Goal: Task Accomplishment & Management: Manage account settings

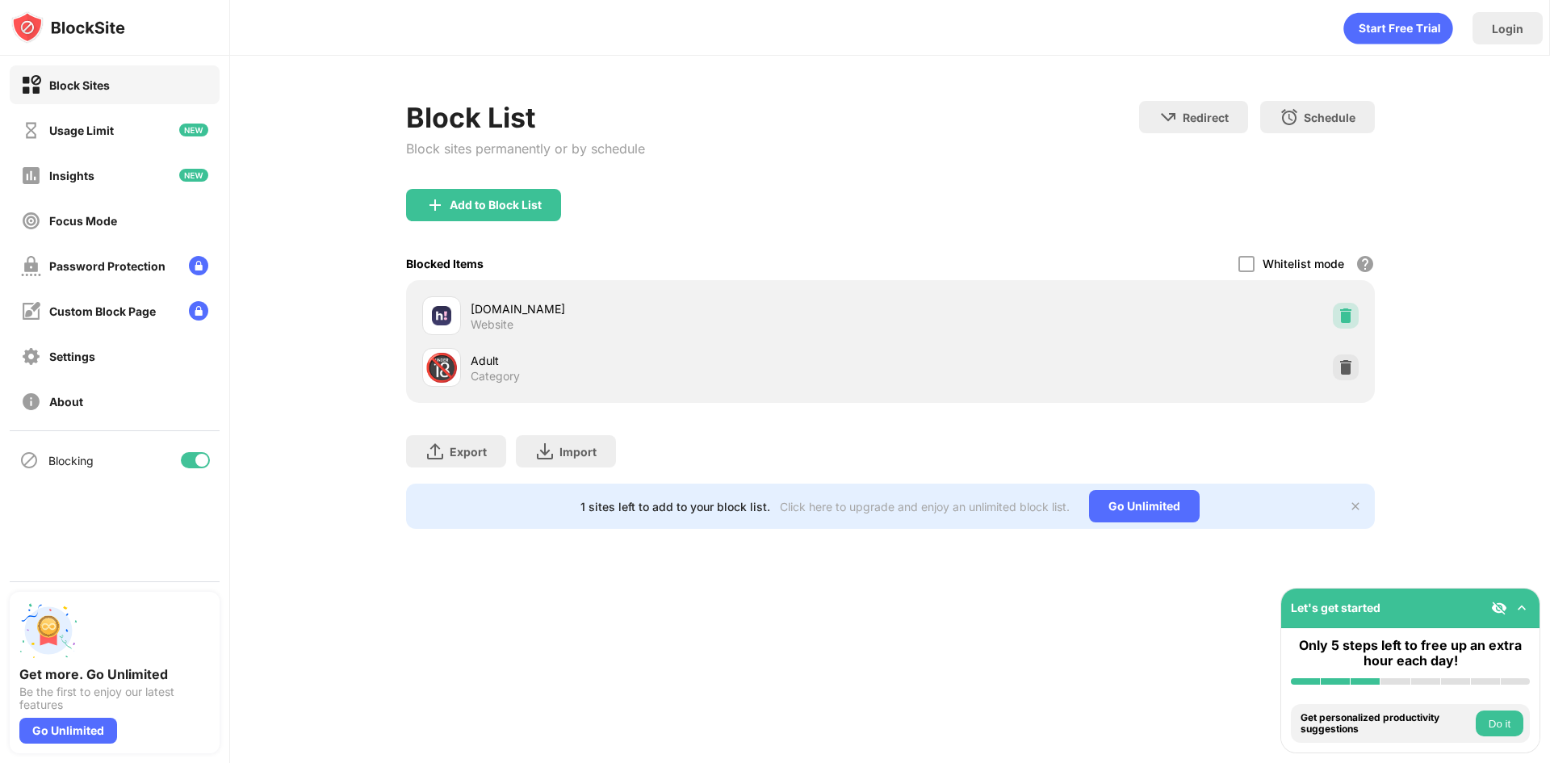
click at [1339, 314] on img at bounding box center [1346, 316] width 16 height 16
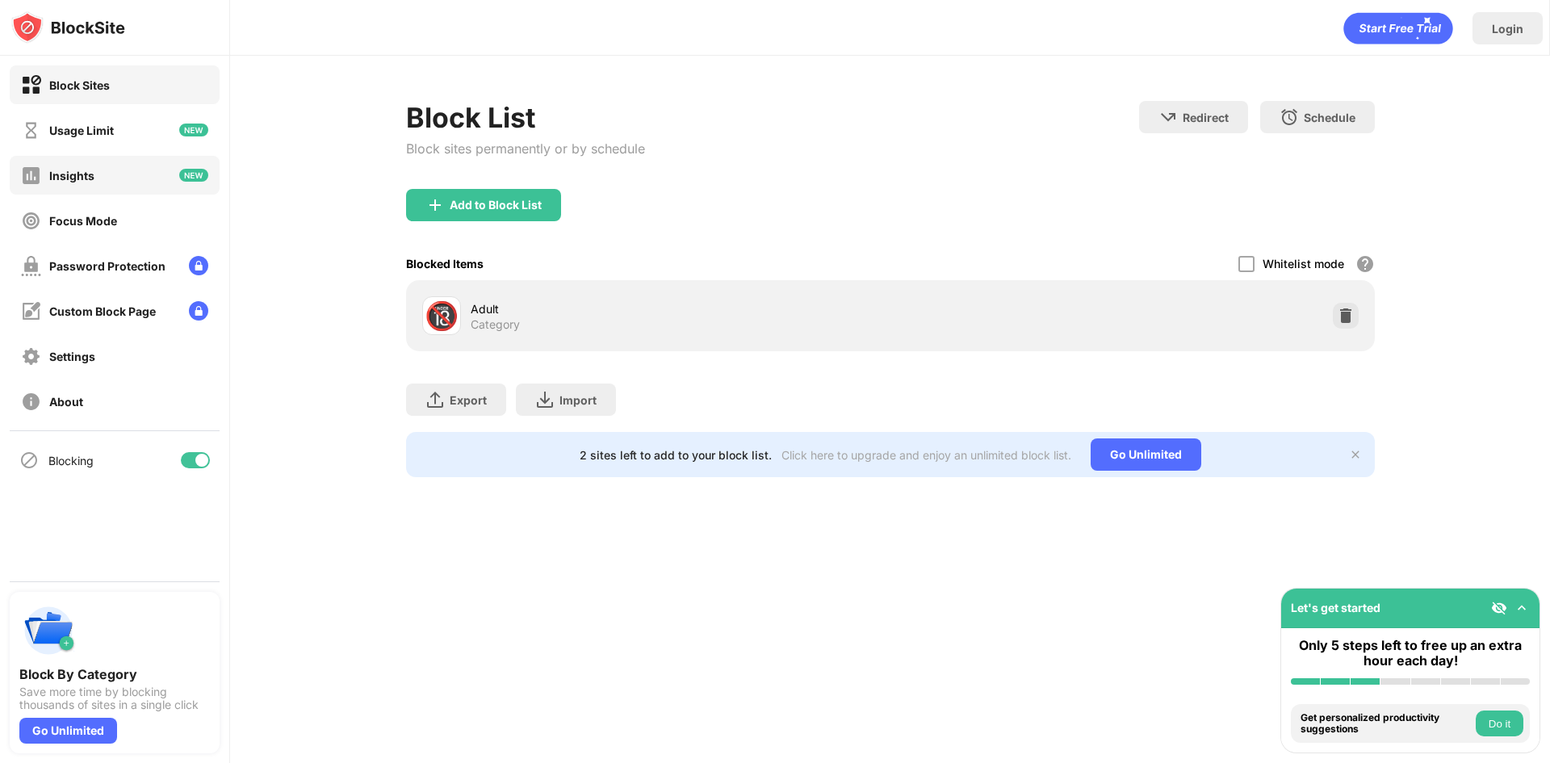
click at [132, 183] on div "Insights" at bounding box center [115, 175] width 210 height 39
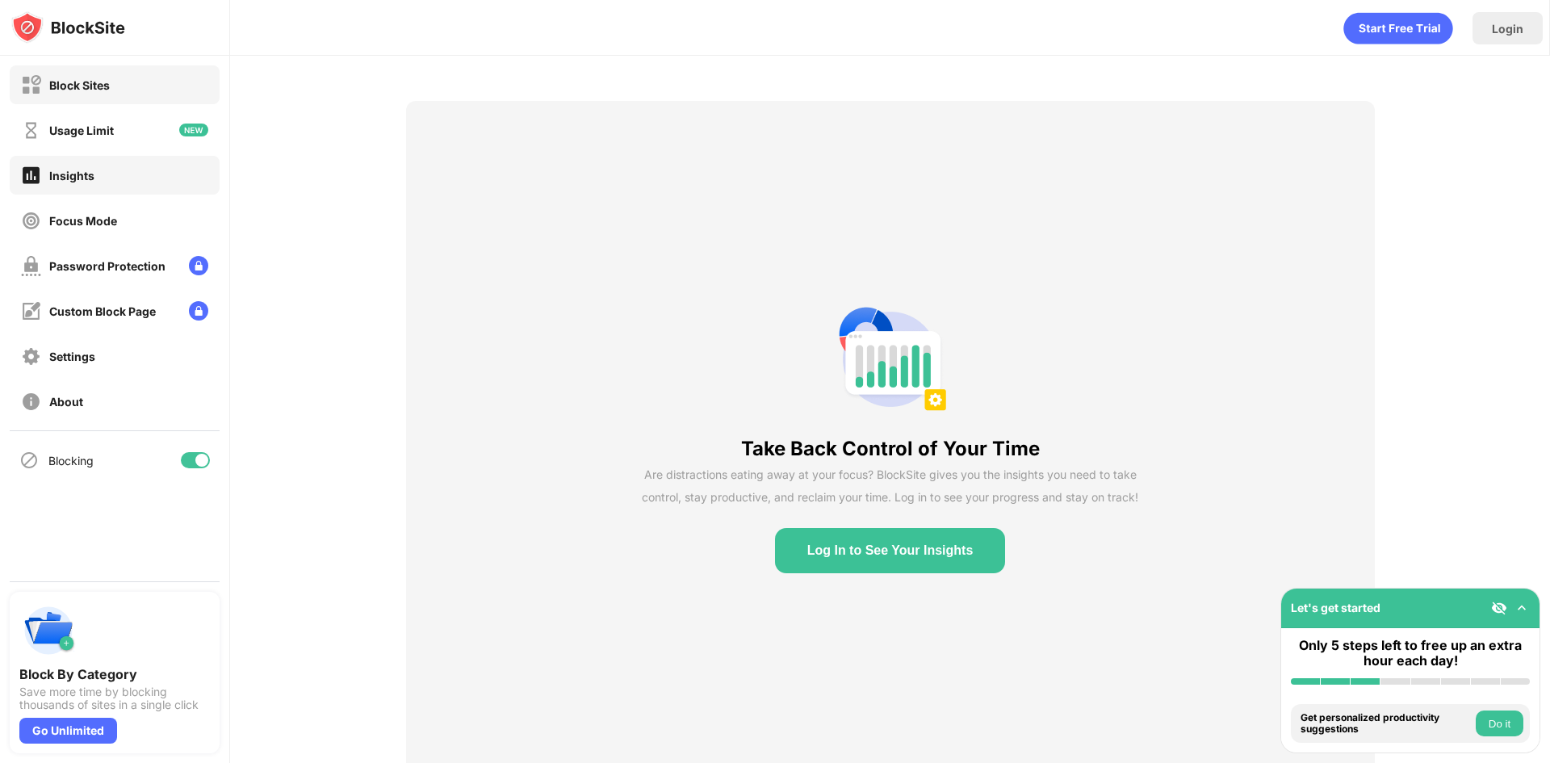
click at [119, 78] on div "Block Sites" at bounding box center [115, 84] width 210 height 39
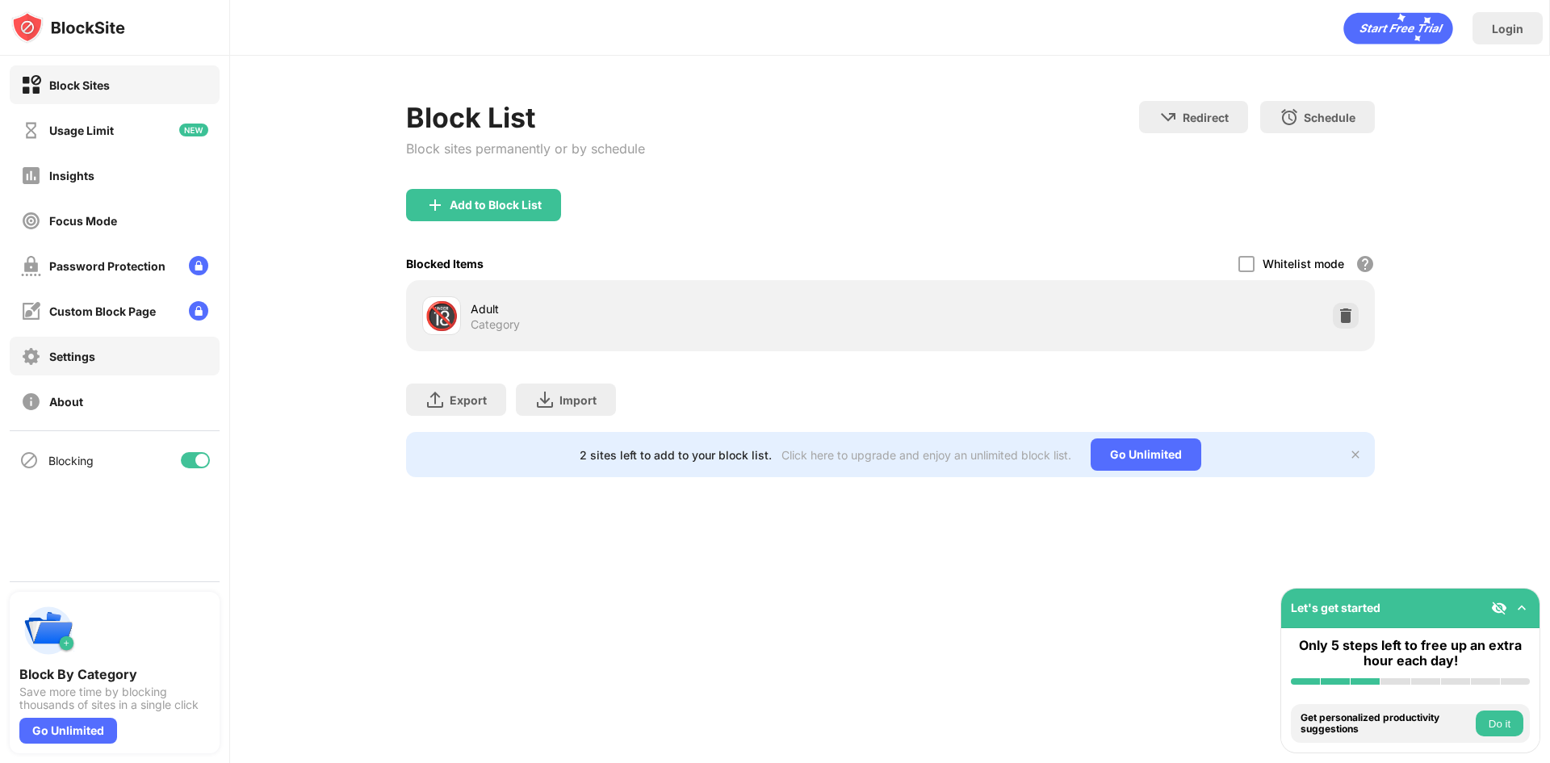
click at [132, 359] on div "Settings" at bounding box center [115, 356] width 210 height 39
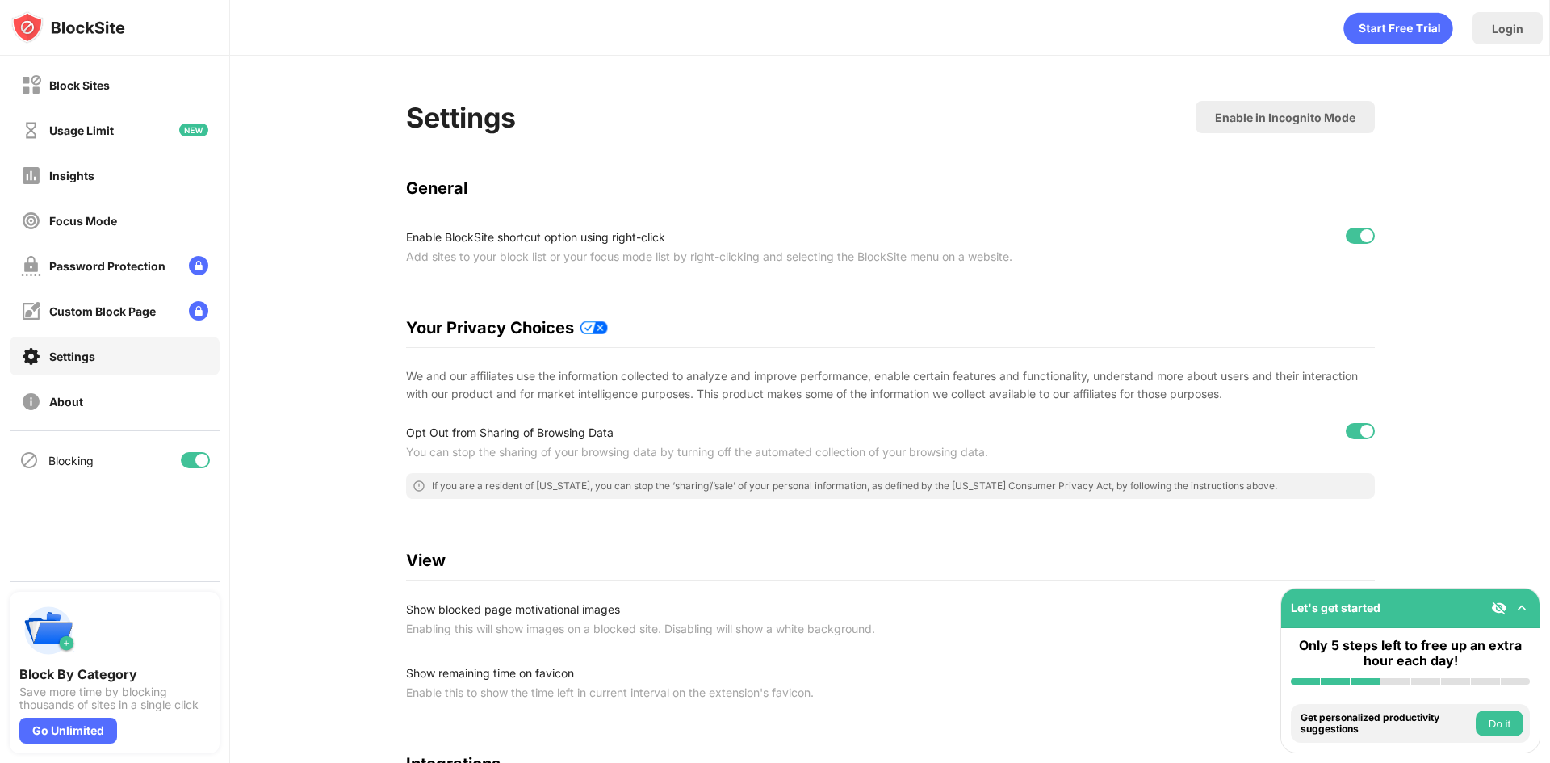
click at [112, 452] on div "Blocking" at bounding box center [115, 460] width 210 height 39
click at [189, 456] on div at bounding box center [195, 460] width 29 height 16
click at [189, 456] on div at bounding box center [188, 460] width 13 height 13
click at [189, 456] on div at bounding box center [195, 460] width 29 height 16
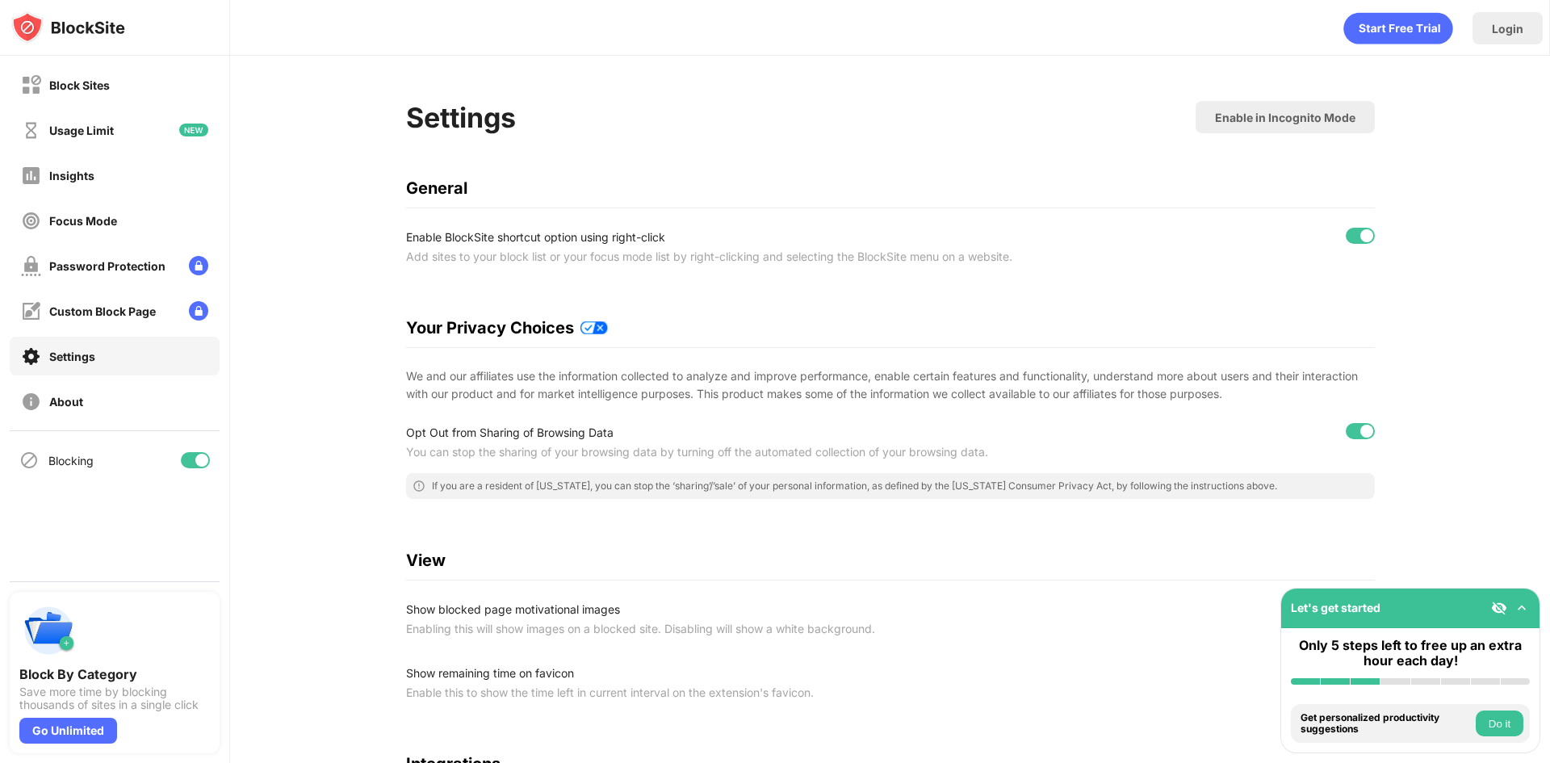
click at [189, 456] on div at bounding box center [195, 460] width 29 height 16
click at [189, 456] on div at bounding box center [188, 460] width 13 height 13
click at [186, 455] on div at bounding box center [195, 460] width 29 height 16
click at [186, 455] on div at bounding box center [188, 460] width 13 height 13
click at [132, 102] on div "Block Sites" at bounding box center [115, 84] width 210 height 39
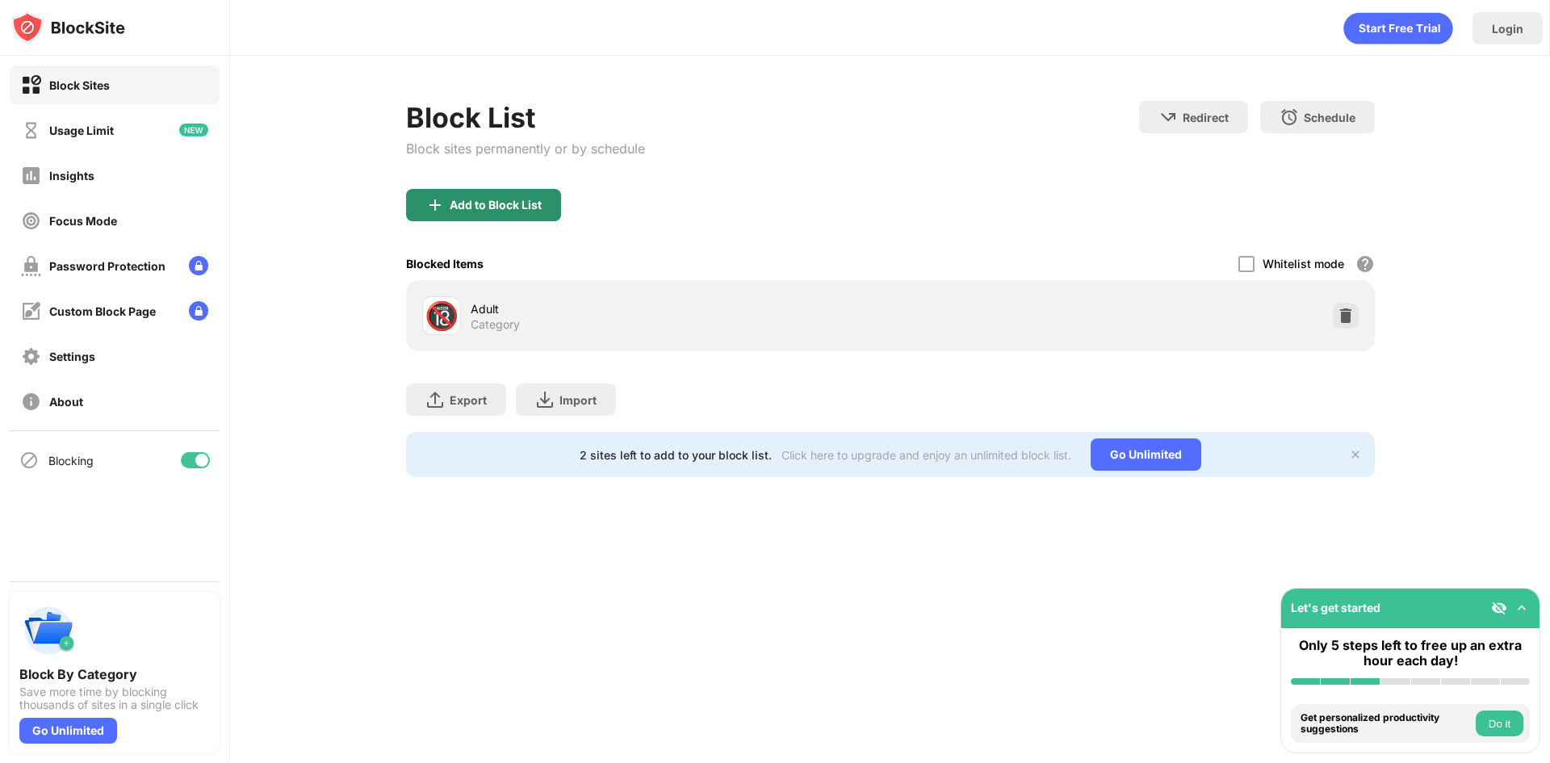
click at [515, 203] on div "Add to Block List" at bounding box center [496, 205] width 92 height 13
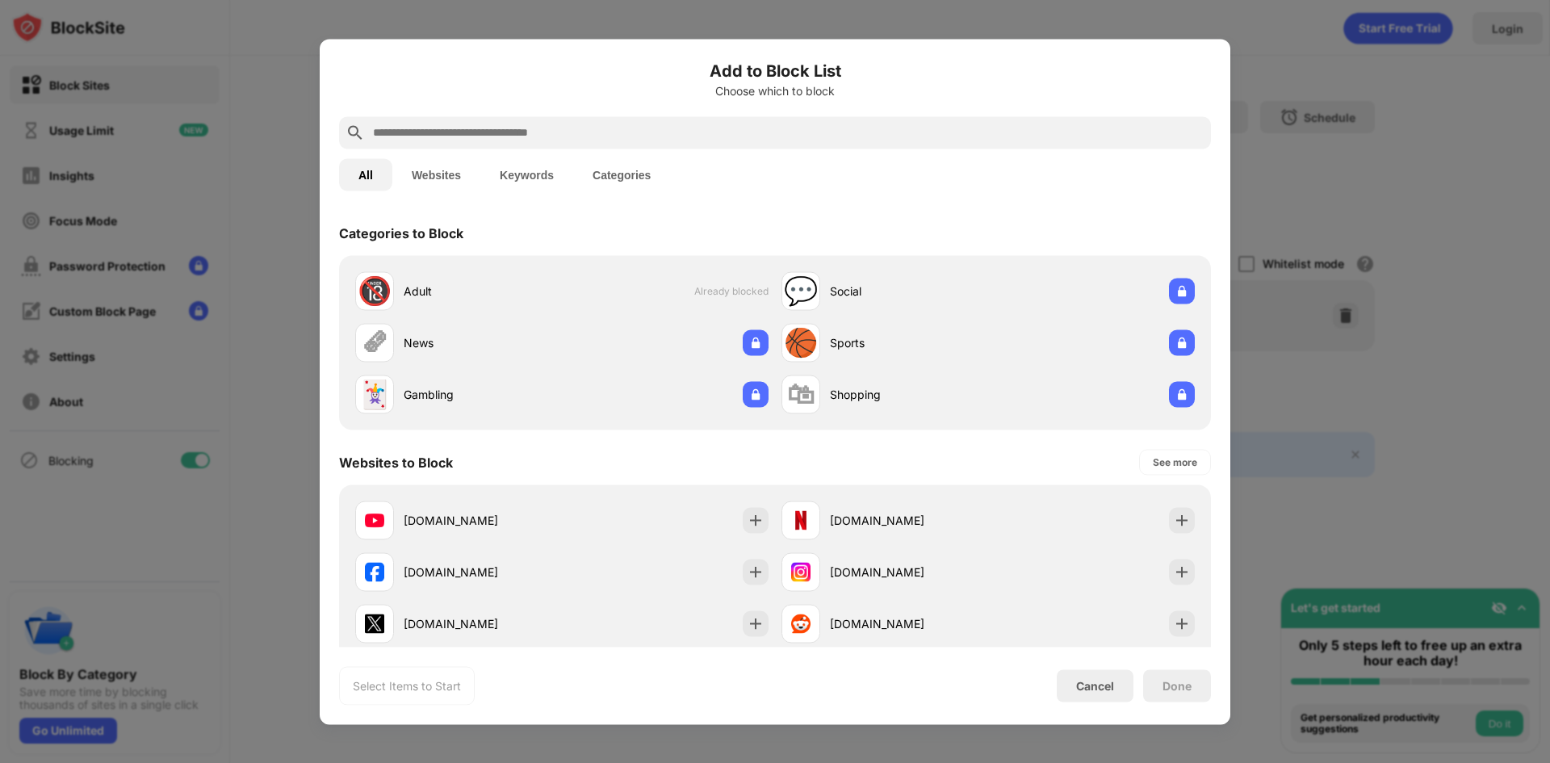
click at [1489, 442] on div at bounding box center [775, 381] width 1550 height 763
